Goal: Task Accomplishment & Management: Manage account settings

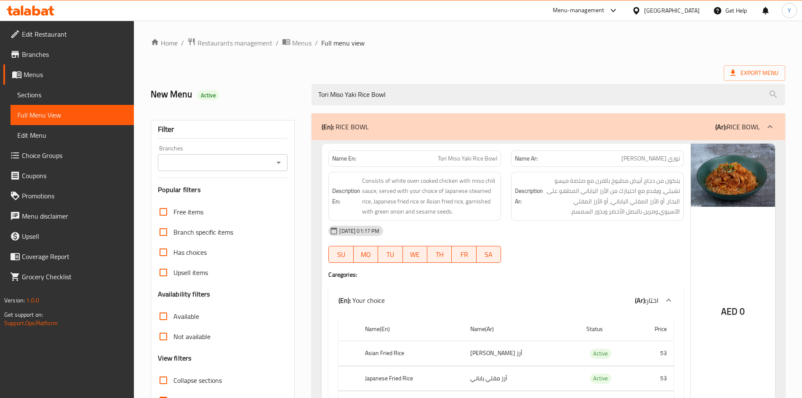
click at [643, 10] on div at bounding box center [638, 10] width 12 height 9
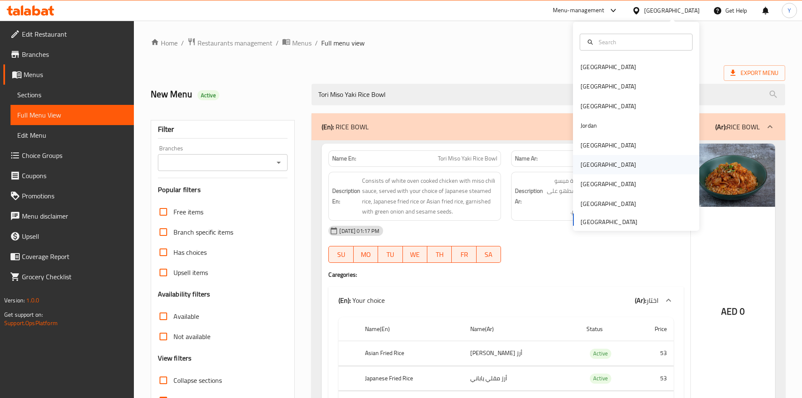
click at [604, 162] on div "[GEOGRAPHIC_DATA]" at bounding box center [636, 164] width 126 height 19
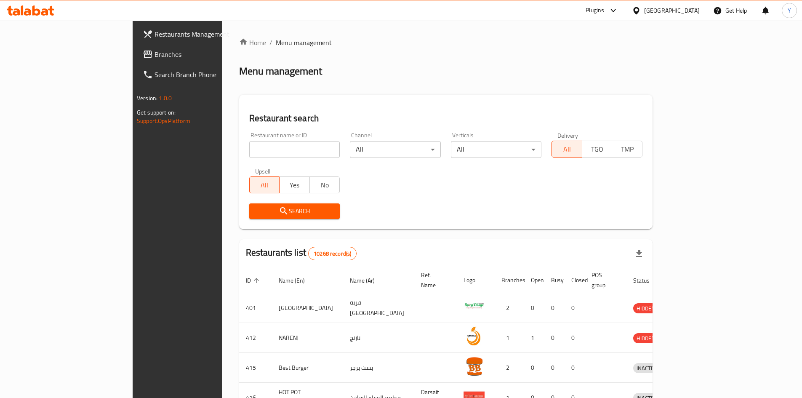
click at [154, 53] on span "Branches" at bounding box center [206, 54] width 105 height 10
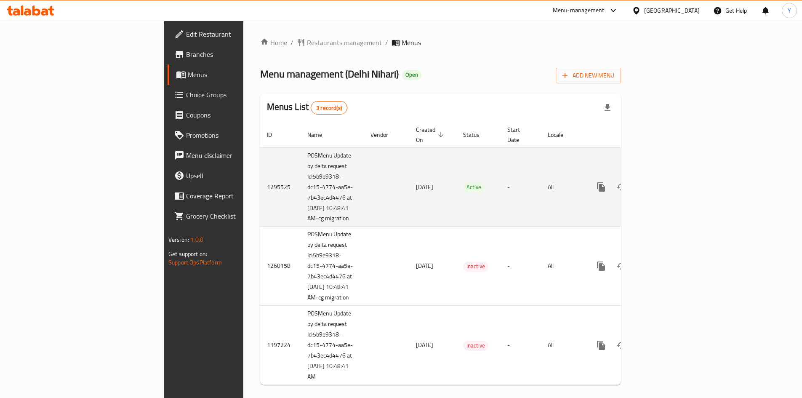
drag, startPoint x: 195, startPoint y: 148, endPoint x: 238, endPoint y: 223, distance: 86.1
click at [300, 223] on td "POSMenu Update by delta request Id:5b9e9318-dc15-4774-aa5e-7b43ec4d4476 at [DAT…" at bounding box center [331, 186] width 63 height 79
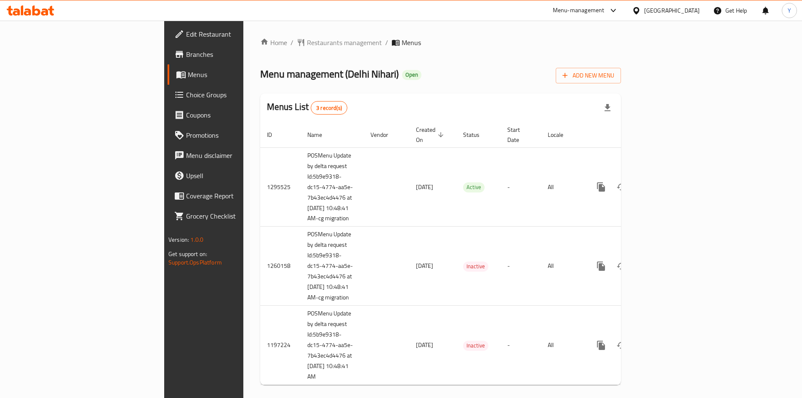
click at [186, 98] on span "Choice Groups" at bounding box center [238, 95] width 105 height 10
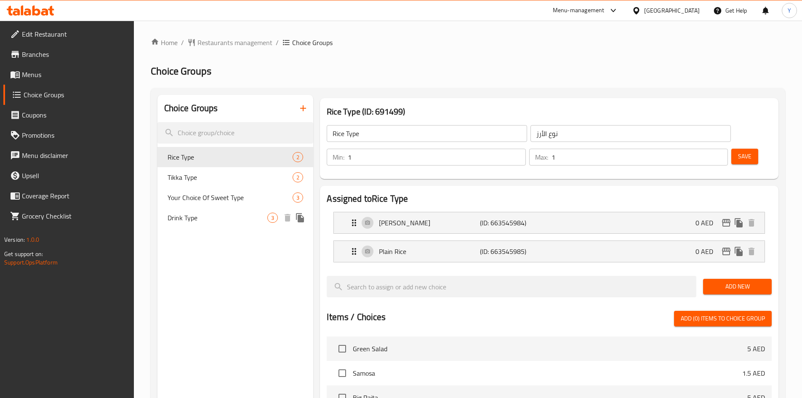
click at [212, 215] on span "Drink Type" at bounding box center [217, 217] width 100 height 10
type input "Drink Type"
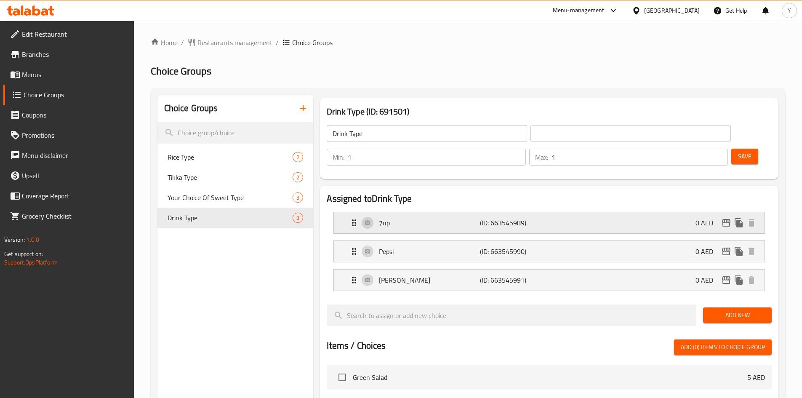
click at [428, 218] on p "7up" at bounding box center [429, 223] width 101 height 10
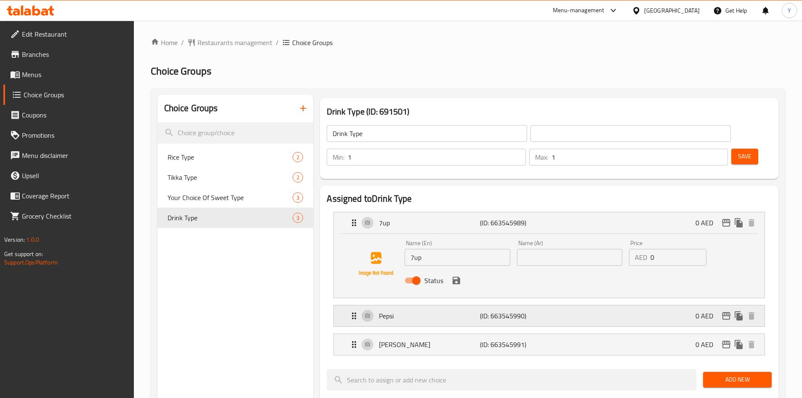
click at [454, 311] on p "Pepsi" at bounding box center [429, 316] width 101 height 10
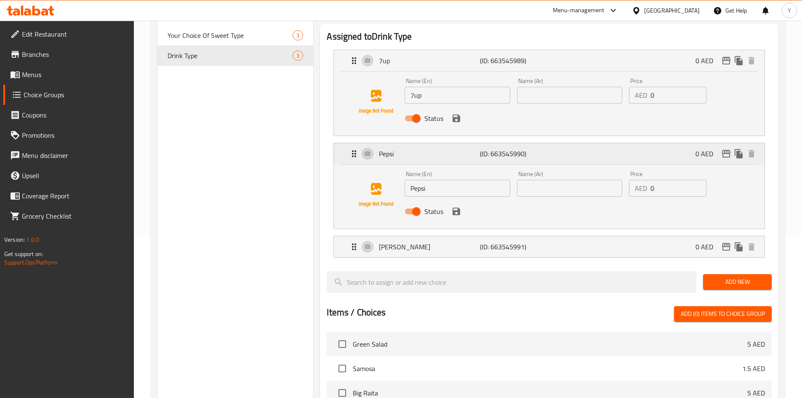
scroll to position [168, 0]
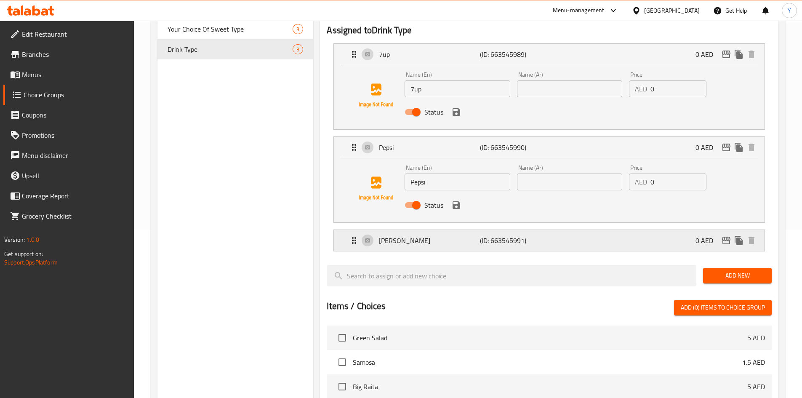
click at [471, 235] on p "Mirinda" at bounding box center [429, 240] width 101 height 10
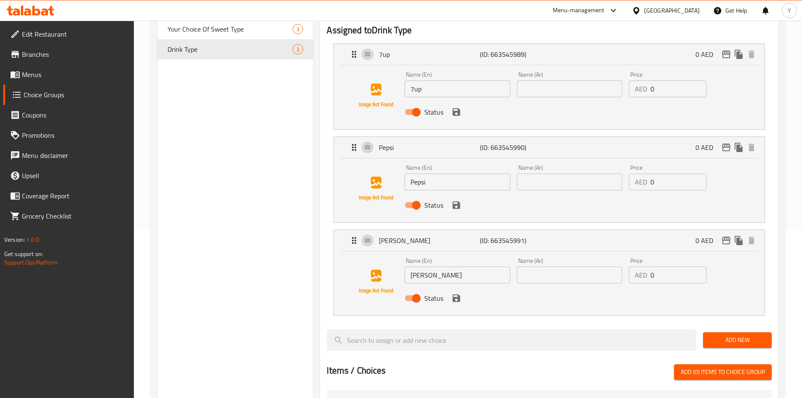
click at [442, 266] on input "Mirinda" at bounding box center [456, 274] width 105 height 17
click at [566, 266] on input "text" at bounding box center [569, 274] width 105 height 17
paste input "ميريندا"
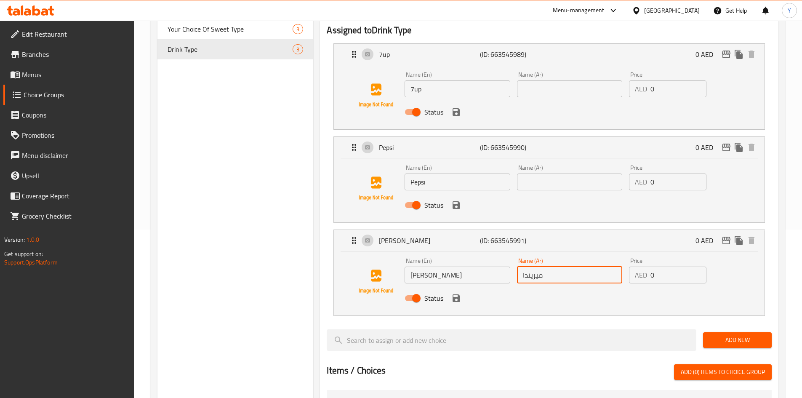
type input "ميريندا"
click at [468, 173] on input "Pepsi" at bounding box center [456, 181] width 105 height 17
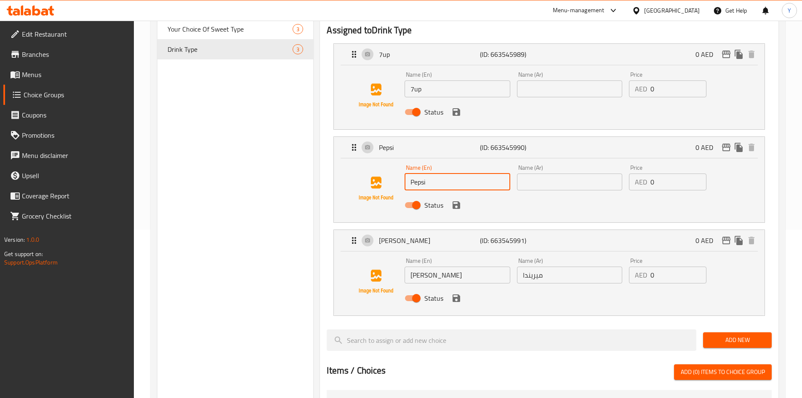
click at [468, 173] on input "Pepsi" at bounding box center [456, 181] width 105 height 17
click at [533, 173] on input "text" at bounding box center [569, 181] width 105 height 17
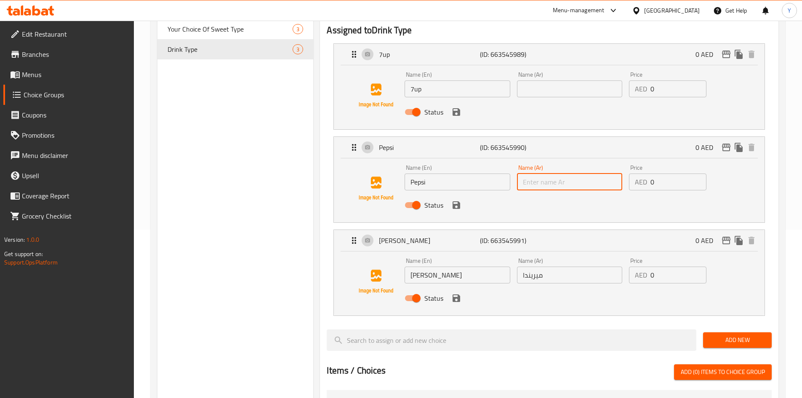
paste input "بيبسي"
type input "بيبسي"
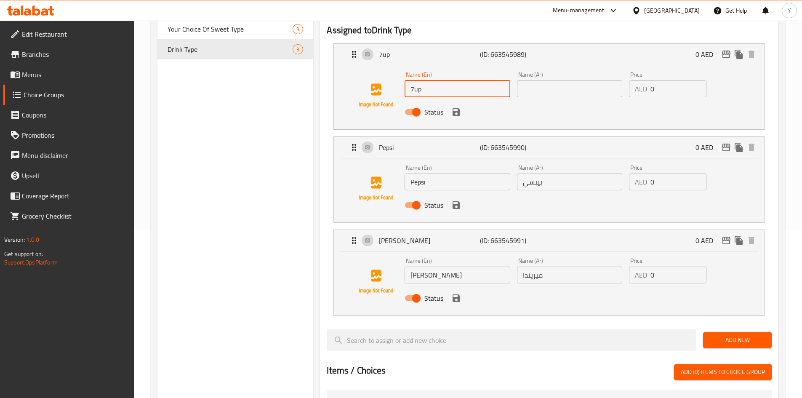
click at [417, 80] on input "7up" at bounding box center [456, 88] width 105 height 17
click at [556, 80] on input "text" at bounding box center [569, 88] width 105 height 17
paste input "7 آب"
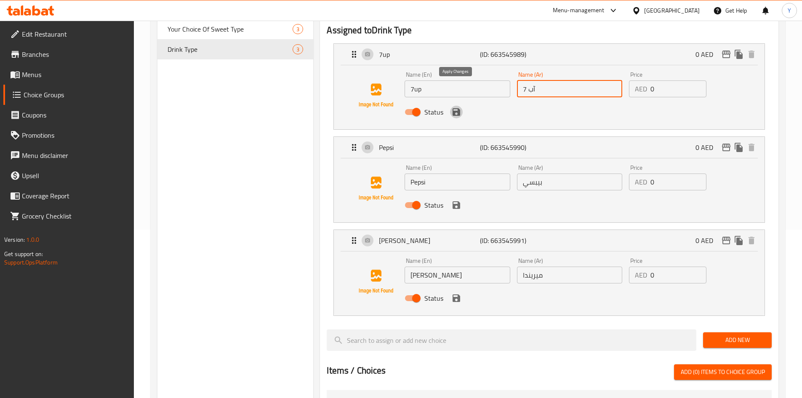
click at [459, 108] on icon "save" at bounding box center [456, 112] width 8 height 8
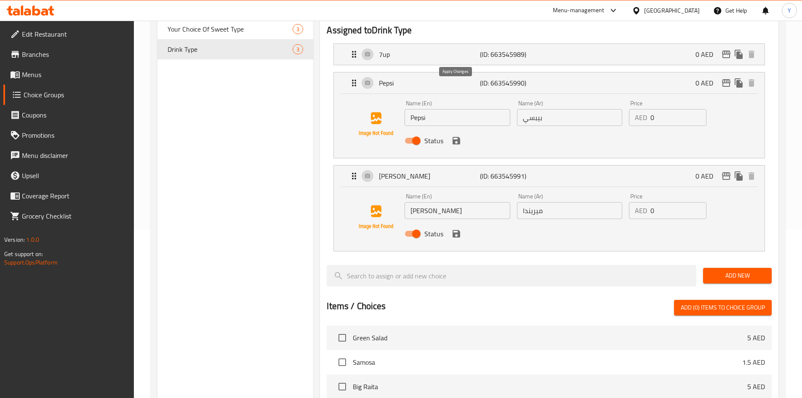
type input "7 آب"
click at [455, 135] on icon "save" at bounding box center [456, 140] width 10 height 10
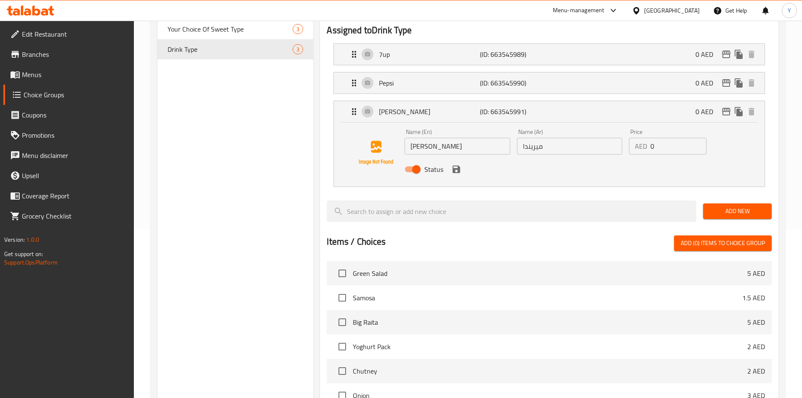
click at [452, 163] on button "save" at bounding box center [456, 169] width 13 height 13
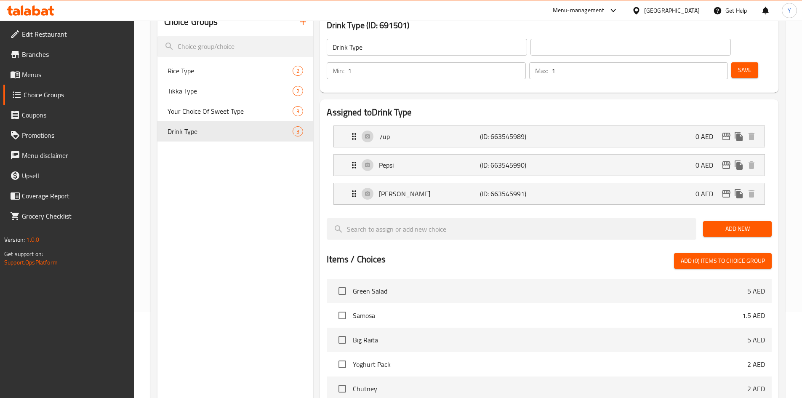
scroll to position [0, 0]
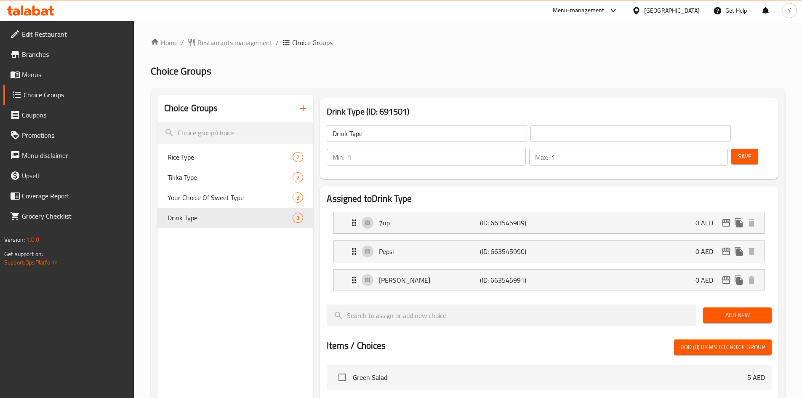
click at [411, 131] on input "Drink Type" at bounding box center [426, 133] width 200 height 17
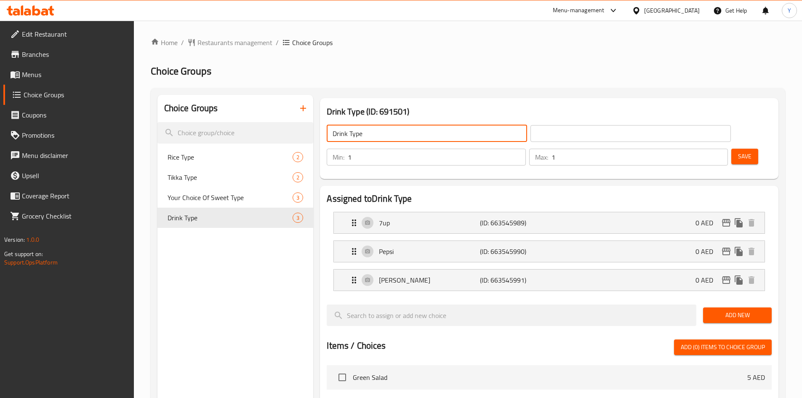
click at [411, 131] on input "Drink Type" at bounding box center [426, 133] width 200 height 17
click at [532, 130] on input "text" at bounding box center [630, 133] width 200 height 17
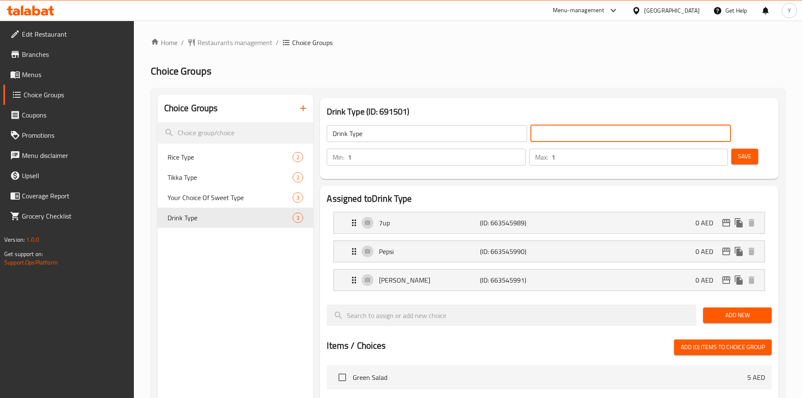
paste input "نوع المشروب"
type input "نوع المشروب"
click at [738, 151] on span "Save" at bounding box center [744, 156] width 13 height 11
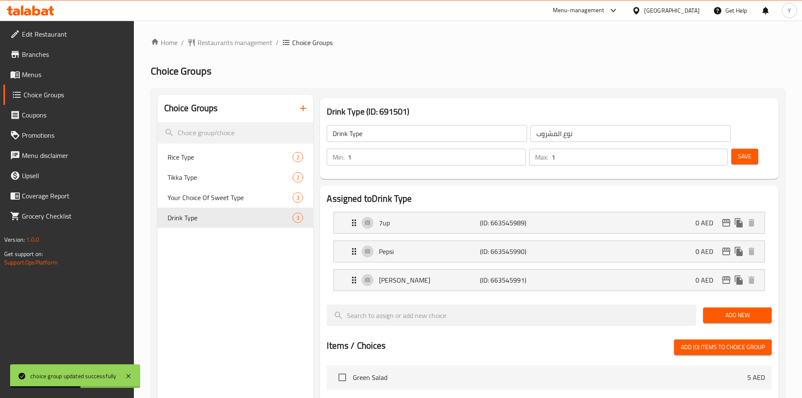
click at [85, 80] on link "Menus" at bounding box center [68, 74] width 130 height 20
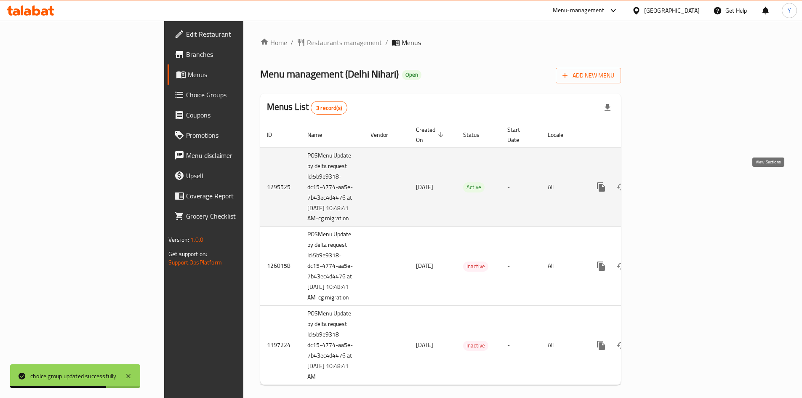
click at [666, 182] on icon "enhanced table" at bounding box center [661, 187] width 10 height 10
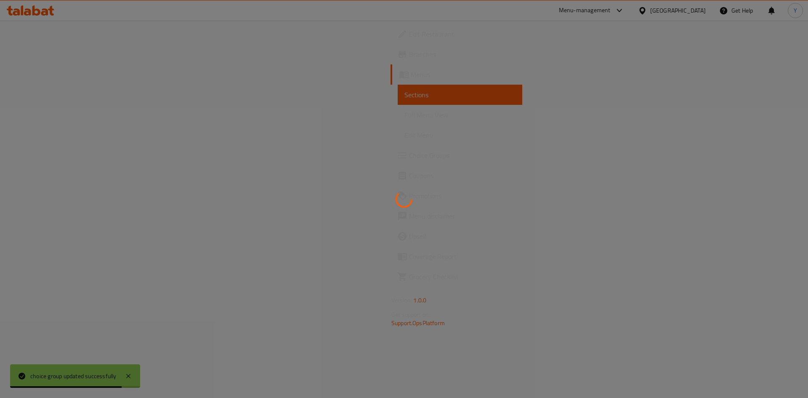
click at [48, 114] on div at bounding box center [404, 199] width 808 height 398
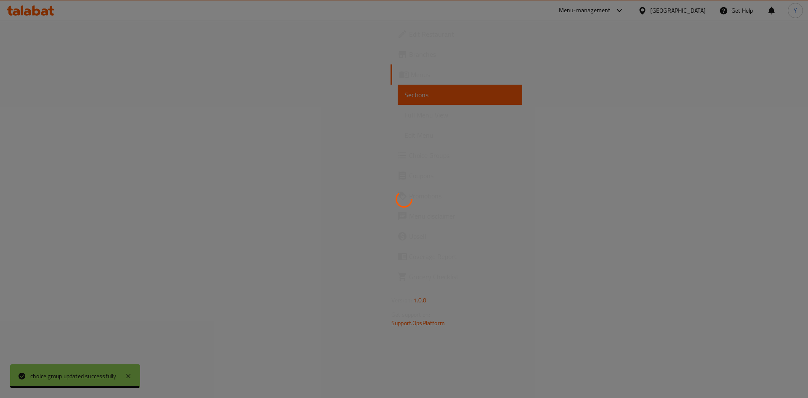
click at [48, 114] on div at bounding box center [404, 199] width 808 height 398
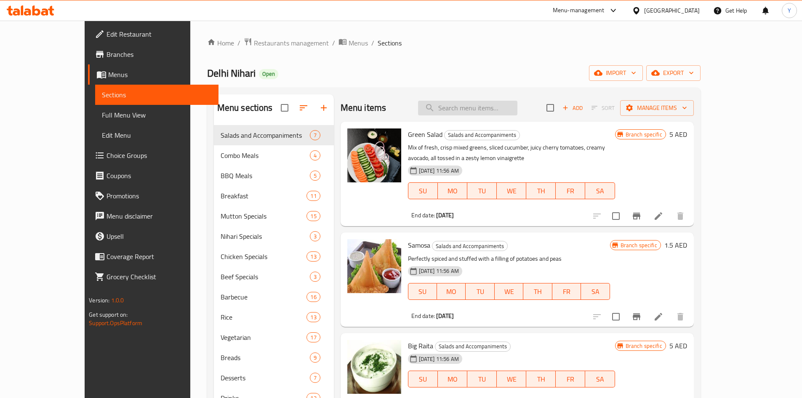
click at [482, 109] on input "search" at bounding box center [467, 108] width 99 height 15
click at [117, 112] on span "Full Menu View" at bounding box center [157, 115] width 110 height 10
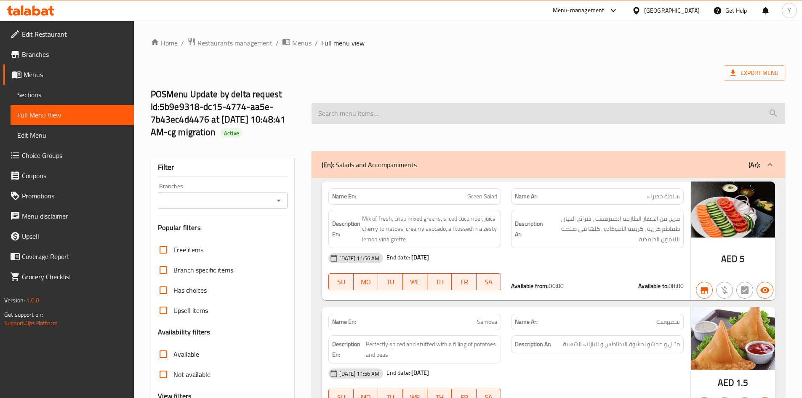
click at [420, 103] on input "search" at bounding box center [547, 113] width 473 height 21
paste input "Non Veg Combo 1"
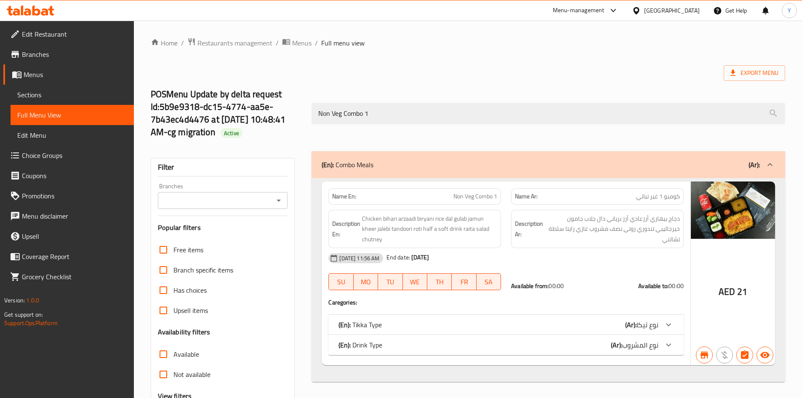
type input "Non Veg Combo 1"
click at [658, 348] on div "(En): Drink Type (Ar): نوع المشروب" at bounding box center [505, 344] width 355 height 20
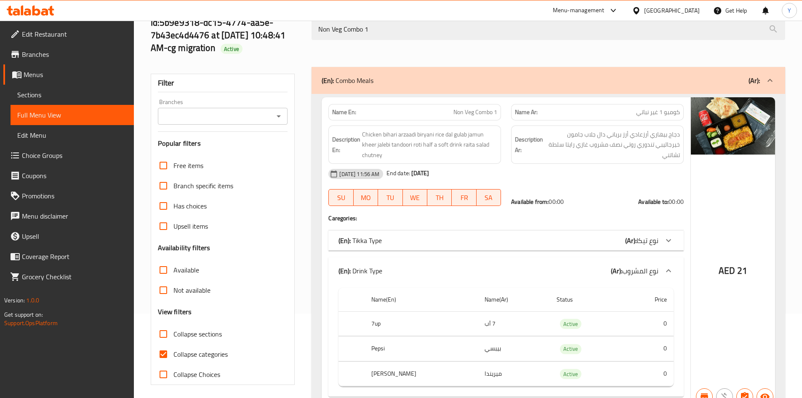
scroll to position [125, 0]
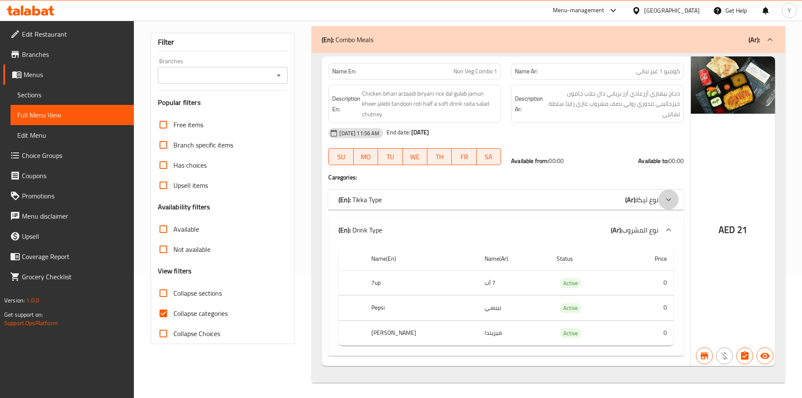
click at [665, 198] on icon at bounding box center [668, 199] width 10 height 10
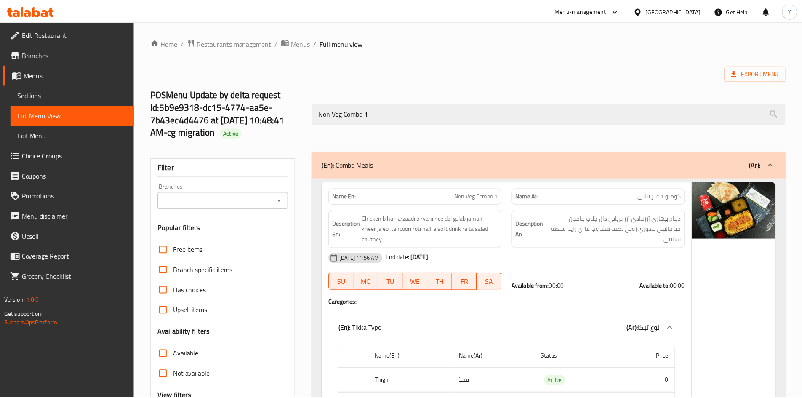
scroll to position [211, 0]
